Goal: Transaction & Acquisition: Download file/media

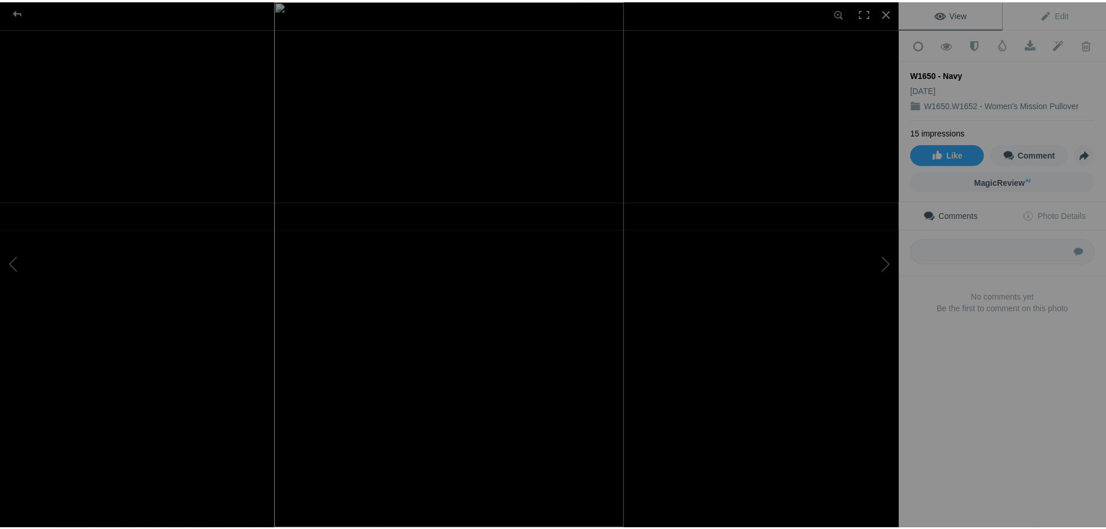
scroll to position [42, 0]
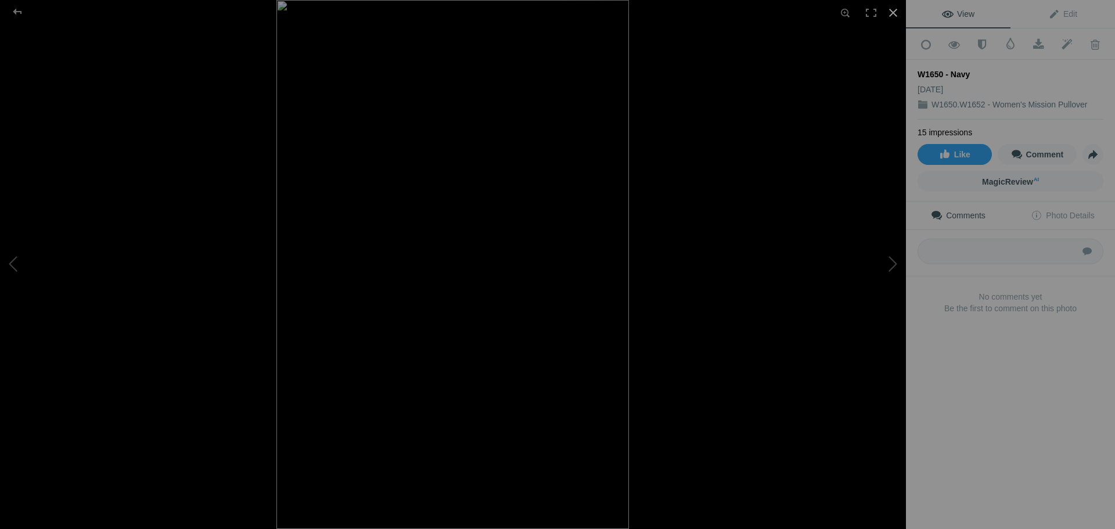
click at [895, 6] on div at bounding box center [893, 13] width 26 height 26
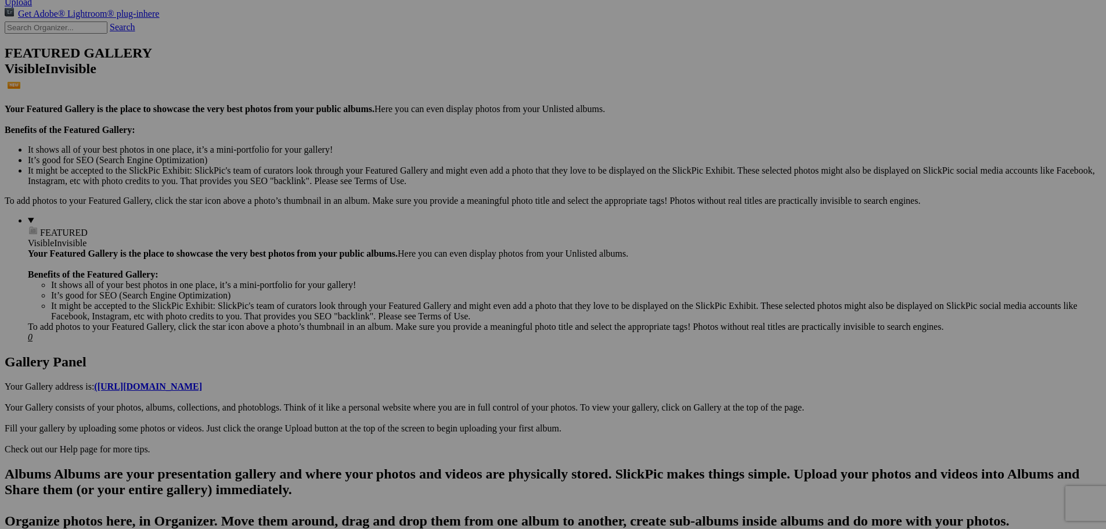
scroll to position [275, 0]
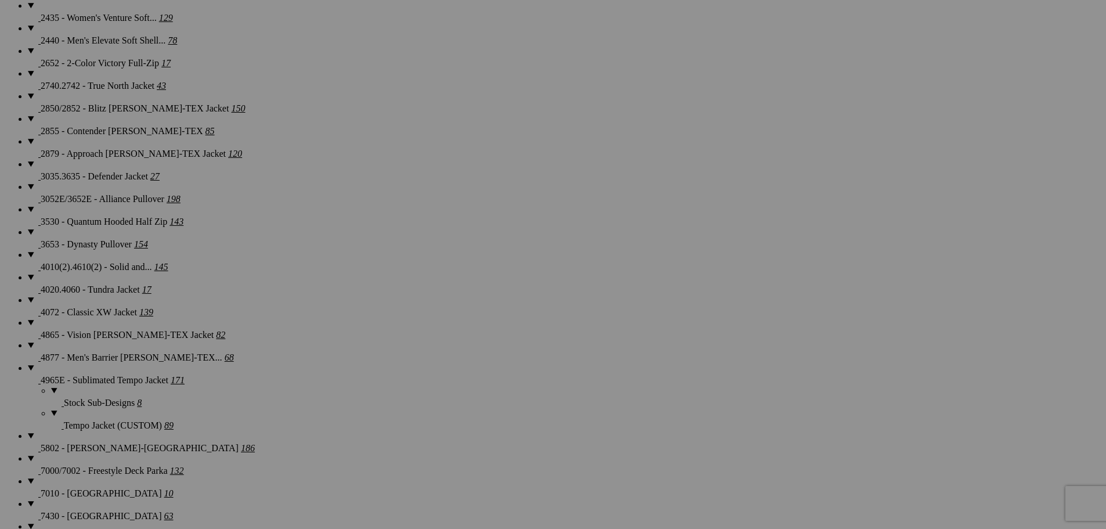
scroll to position [1510, 0]
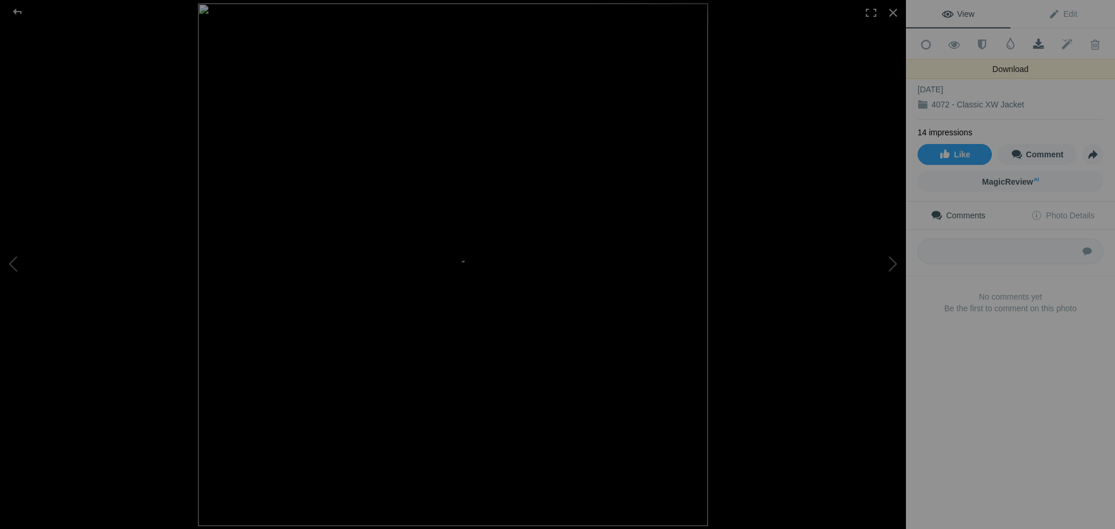
click at [1037, 44] on span at bounding box center [1038, 45] width 28 height 12
click at [898, 13] on div at bounding box center [893, 13] width 26 height 26
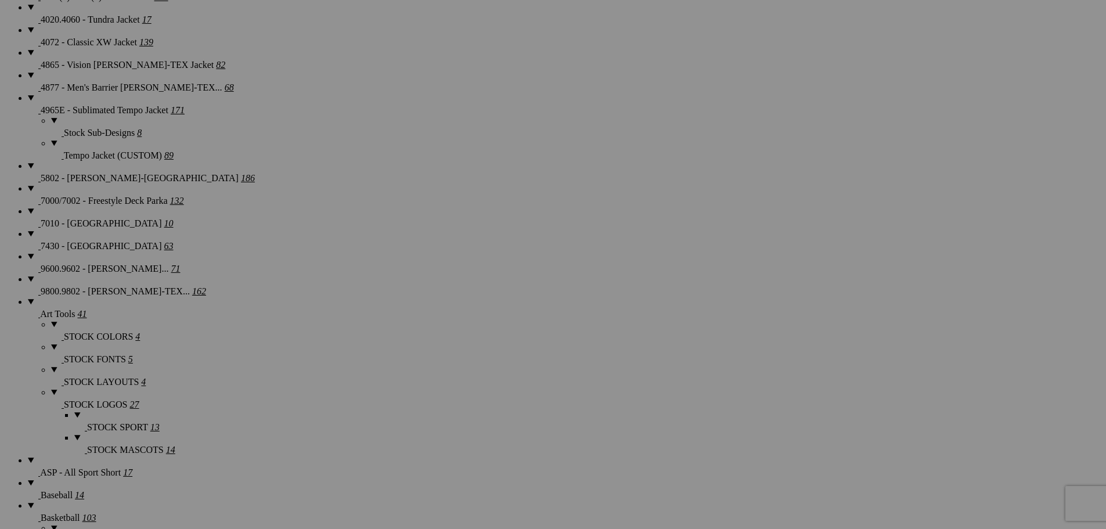
scroll to position [1568, 0]
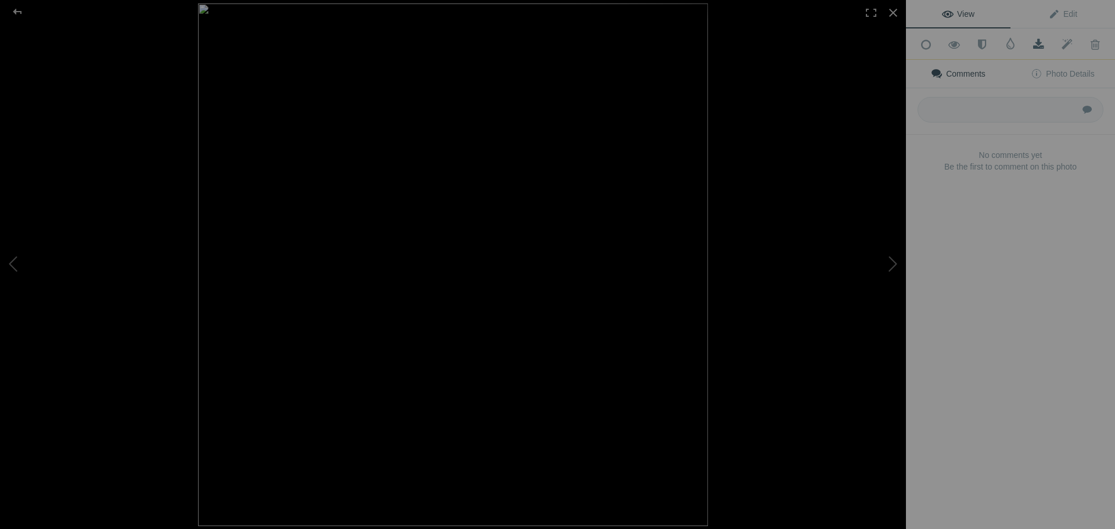
click at [1035, 41] on span at bounding box center [1038, 45] width 28 height 12
click at [896, 12] on div at bounding box center [893, 13] width 26 height 26
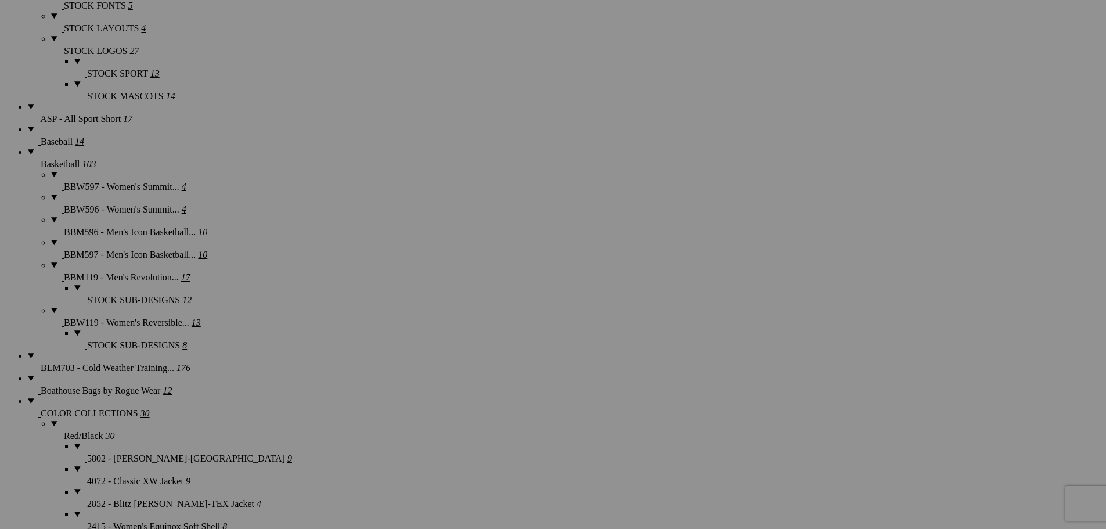
scroll to position [1974, 0]
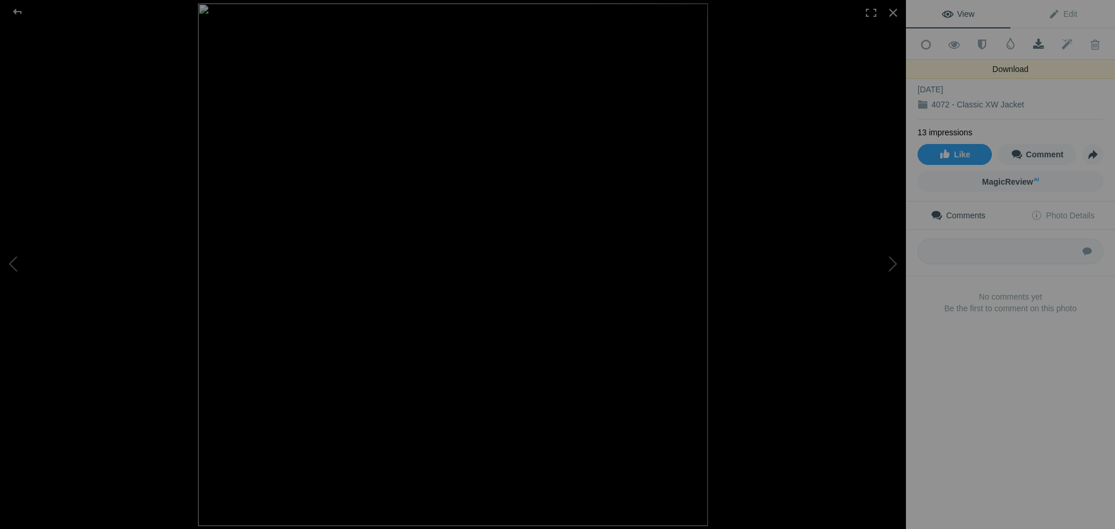
click at [1037, 43] on span at bounding box center [1038, 45] width 28 height 12
click at [894, 13] on div at bounding box center [893, 13] width 26 height 26
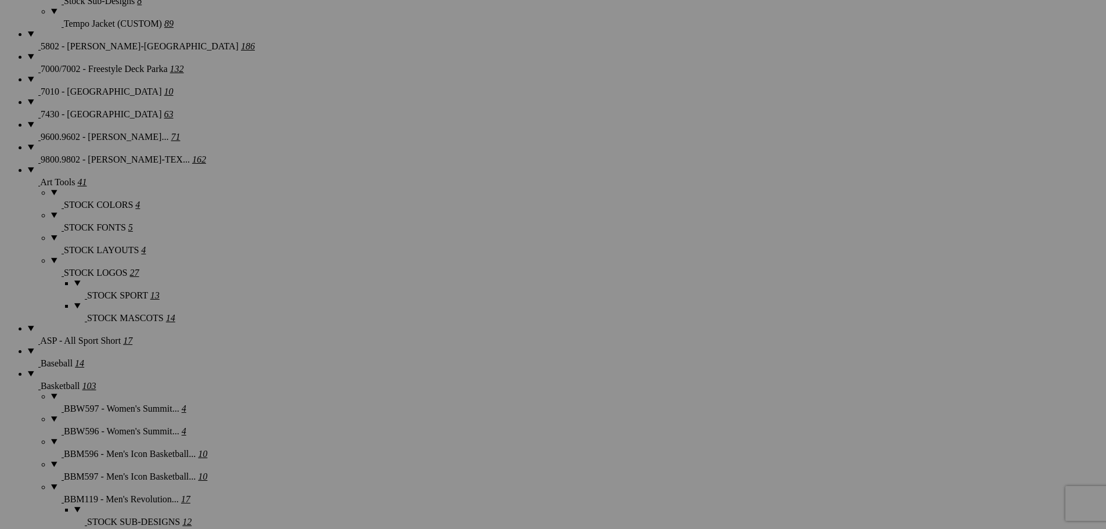
scroll to position [1684, 0]
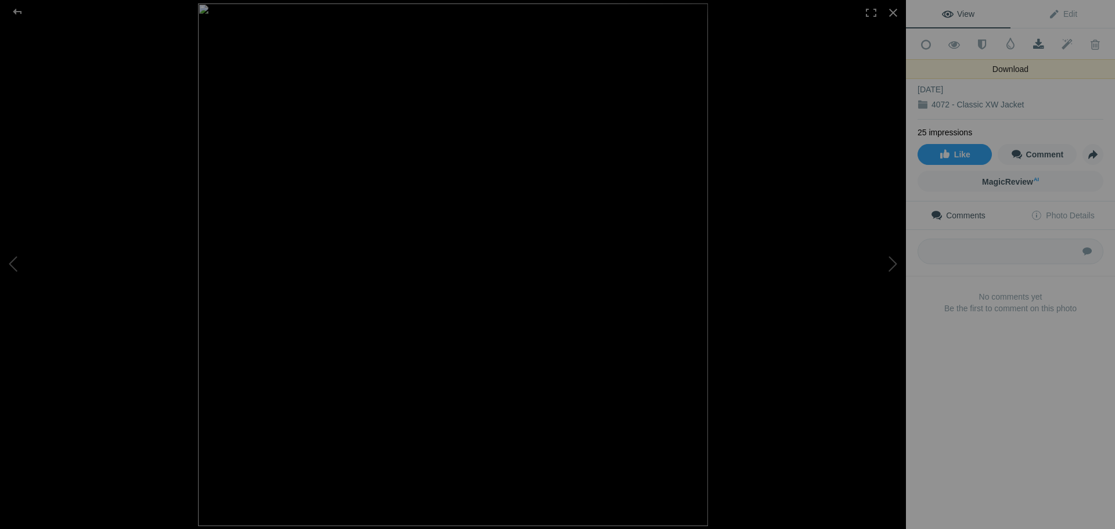
click at [1035, 42] on span at bounding box center [1038, 45] width 28 height 12
click at [895, 13] on div at bounding box center [893, 13] width 26 height 26
